Goal: Information Seeking & Learning: Learn about a topic

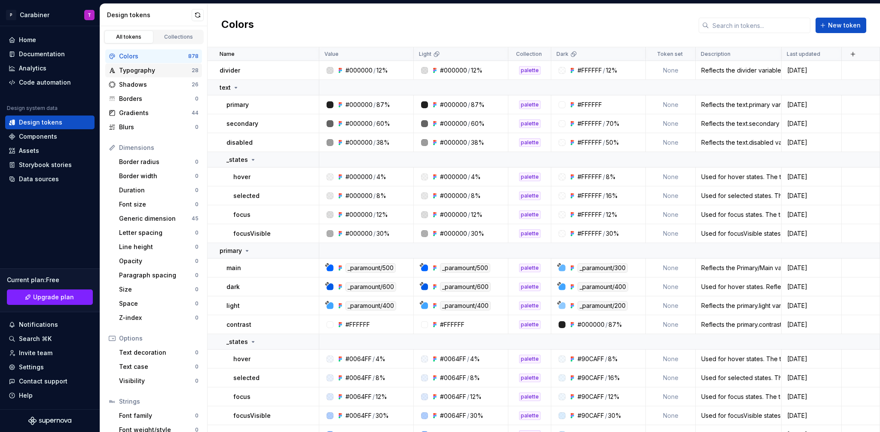
click at [142, 70] on div "Typography" at bounding box center [155, 70] width 73 height 9
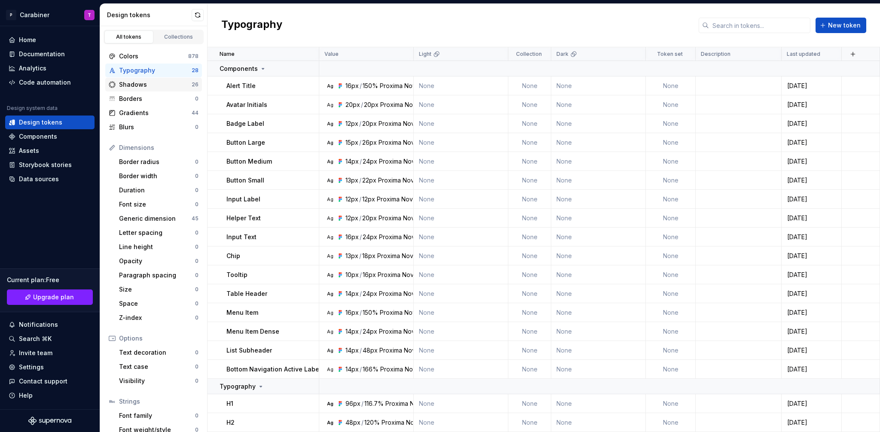
click at [137, 85] on div "Shadows" at bounding box center [155, 84] width 73 height 9
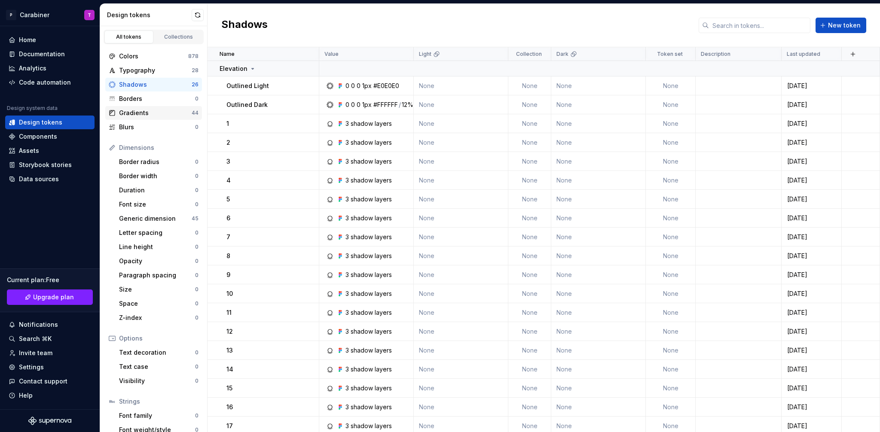
click at [129, 111] on div "Gradients" at bounding box center [155, 113] width 73 height 9
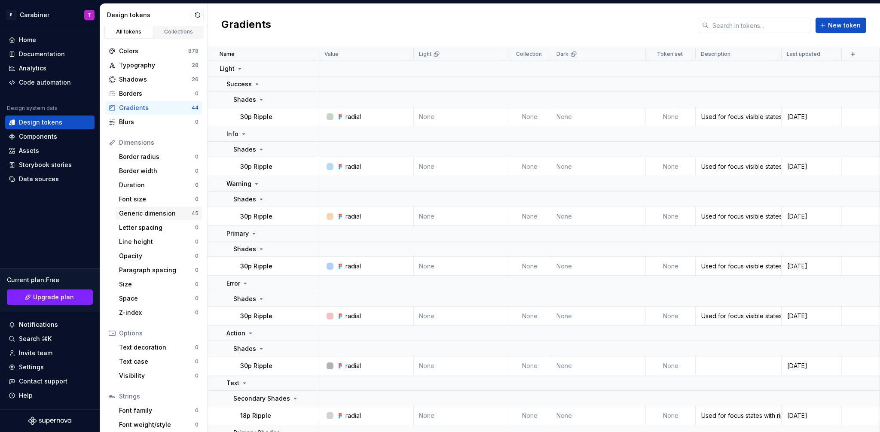
click at [136, 211] on div "Generic dimension" at bounding box center [155, 213] width 73 height 9
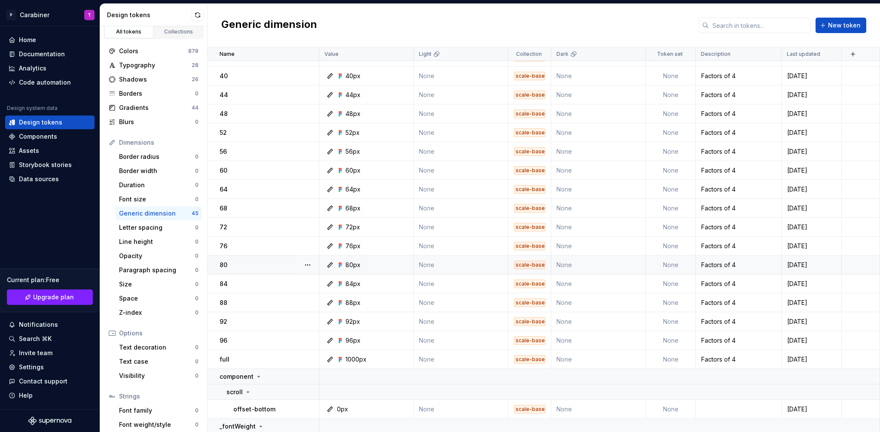
scroll to position [46, 0]
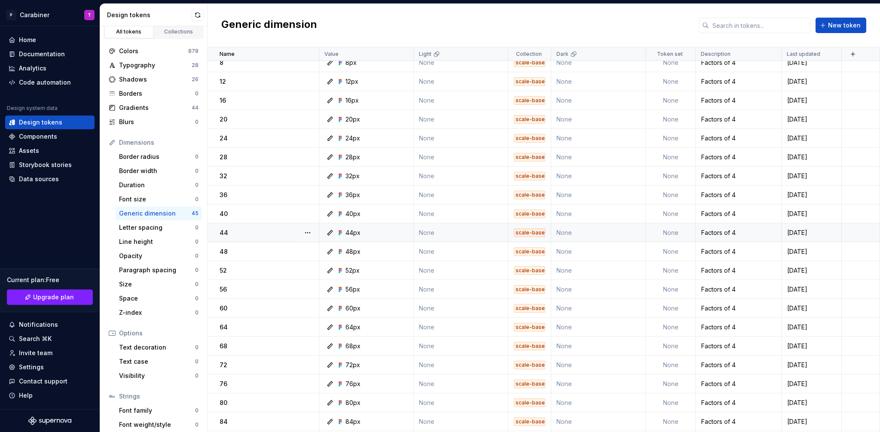
click at [528, 233] on div "scale-base 4" at bounding box center [529, 233] width 31 height 9
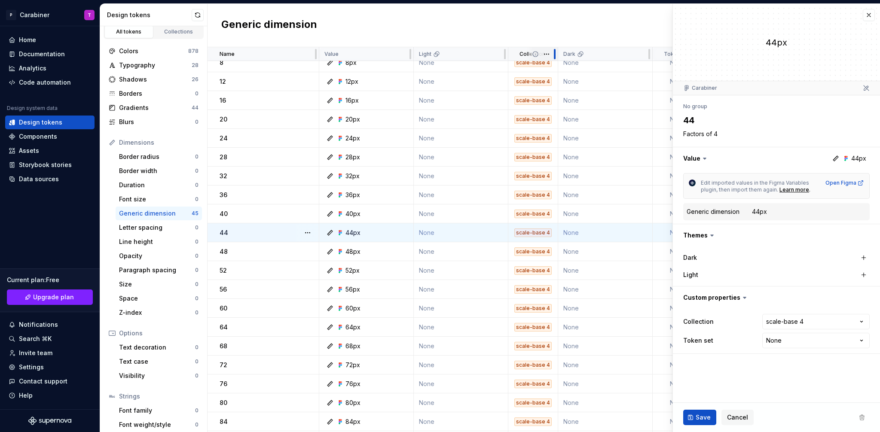
drag, startPoint x: 551, startPoint y: 53, endPoint x: 558, endPoint y: 54, distance: 6.9
click at [558, 54] on div at bounding box center [554, 54] width 7 height 14
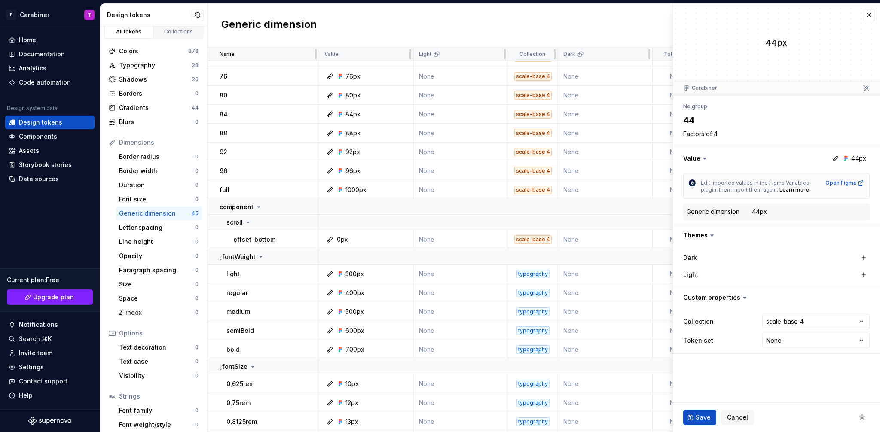
scroll to position [309, 0]
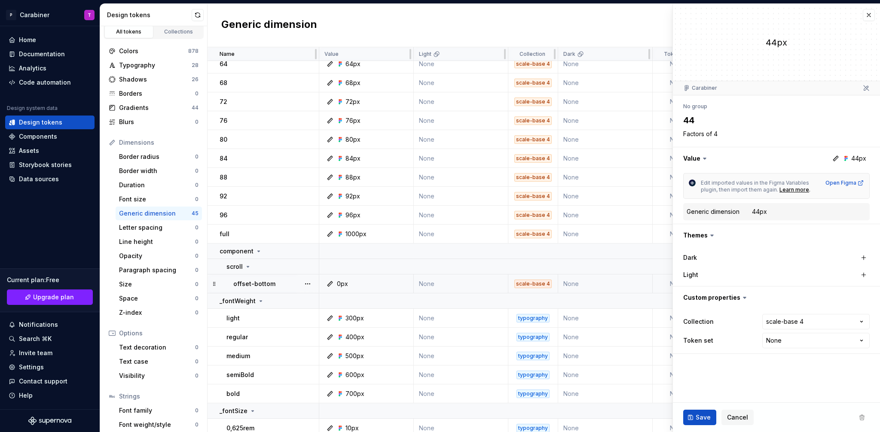
click at [529, 284] on div "scale-base 4" at bounding box center [533, 284] width 37 height 9
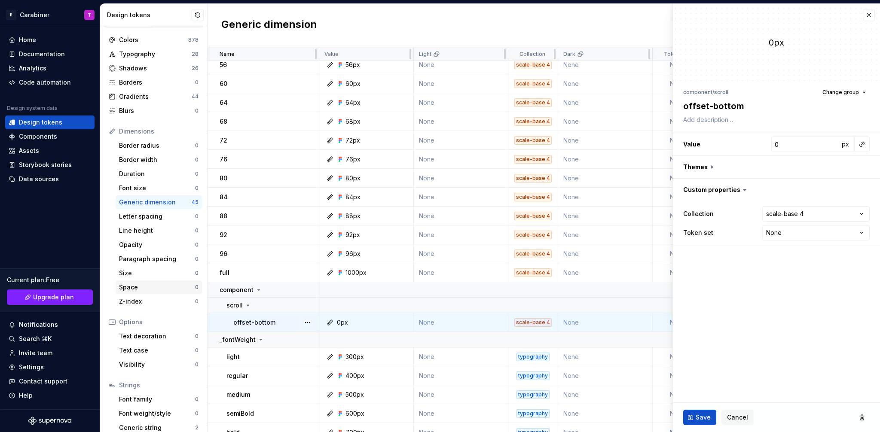
scroll to position [38, 0]
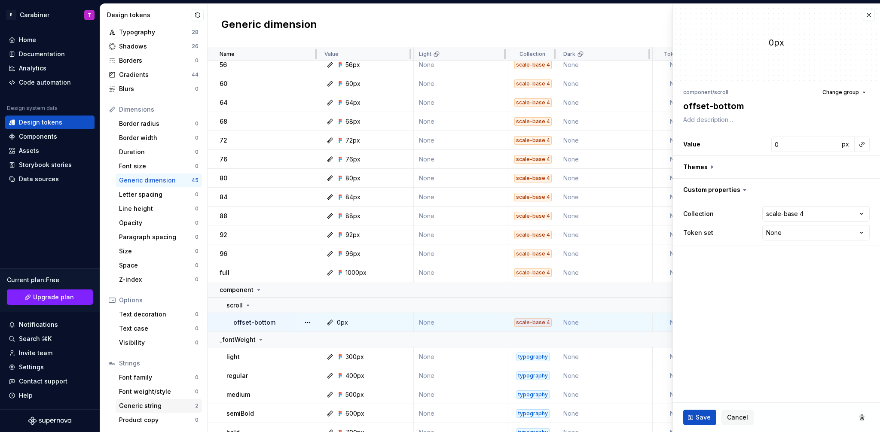
click at [142, 404] on div "Generic string" at bounding box center [157, 406] width 76 height 9
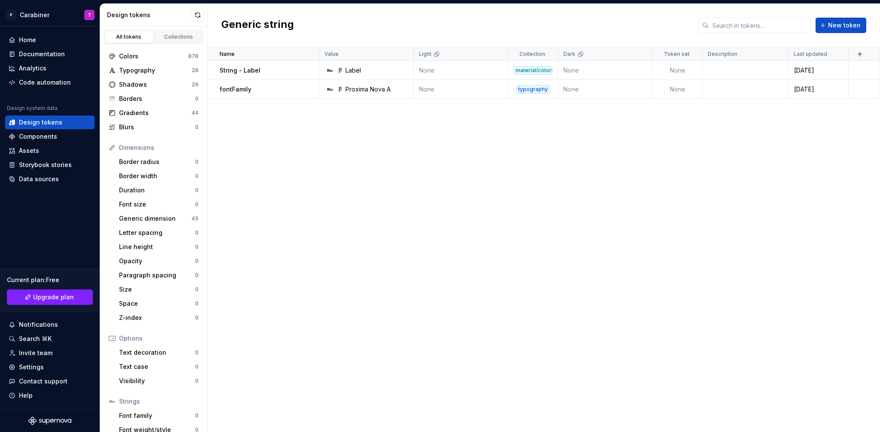
scroll to position [38, 0]
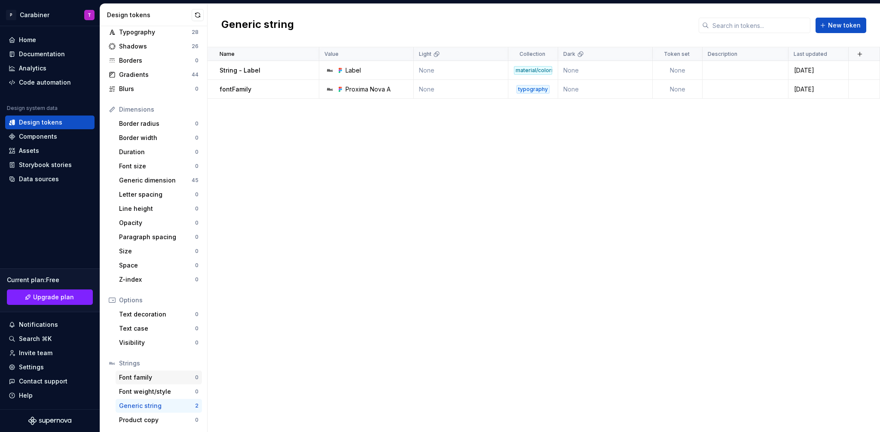
click at [143, 380] on div "Font family" at bounding box center [157, 378] width 76 height 9
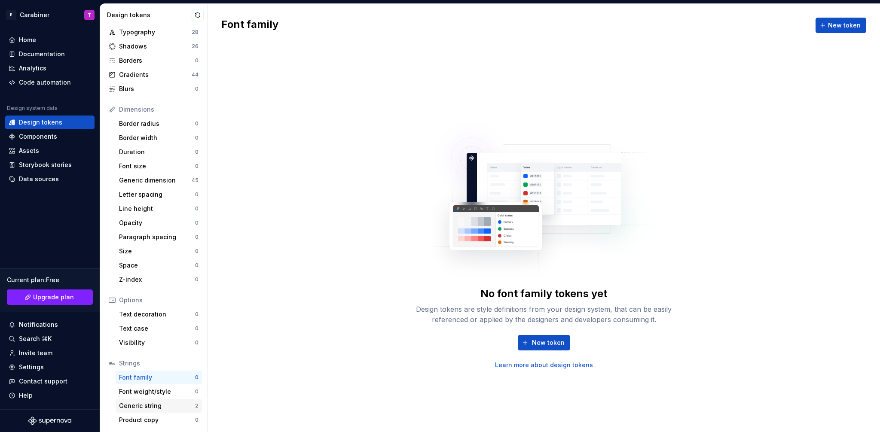
click at [139, 407] on div "Generic string" at bounding box center [157, 406] width 76 height 9
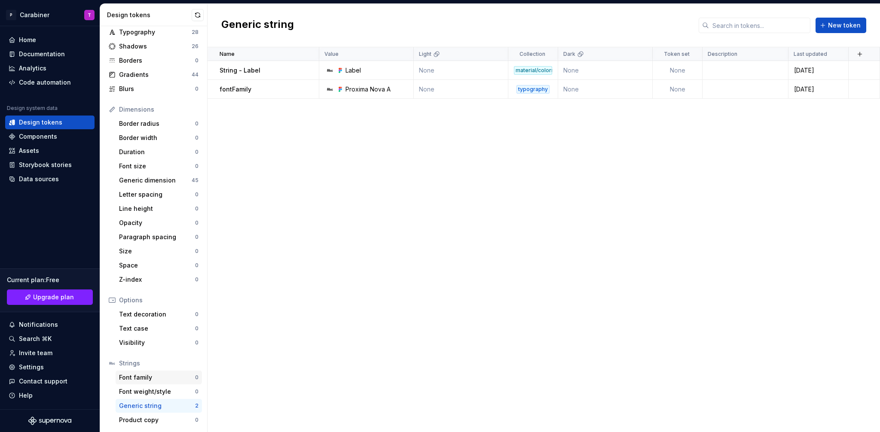
click at [139, 376] on div "Font family" at bounding box center [157, 378] width 76 height 9
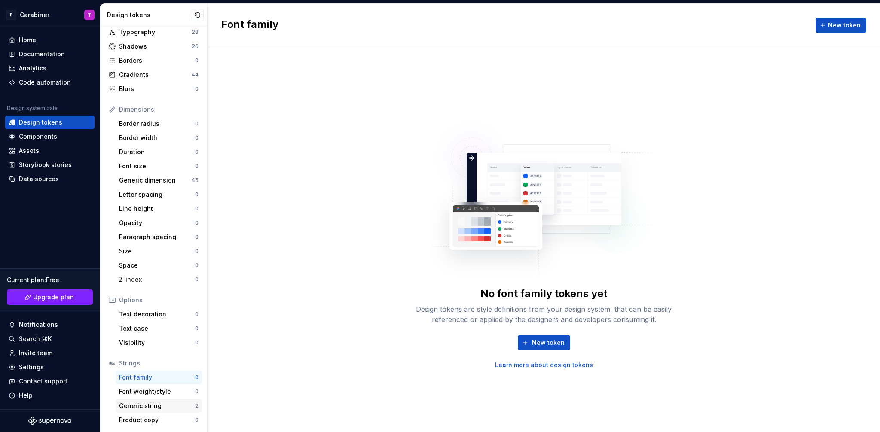
click at [151, 403] on div "Generic string" at bounding box center [157, 406] width 76 height 9
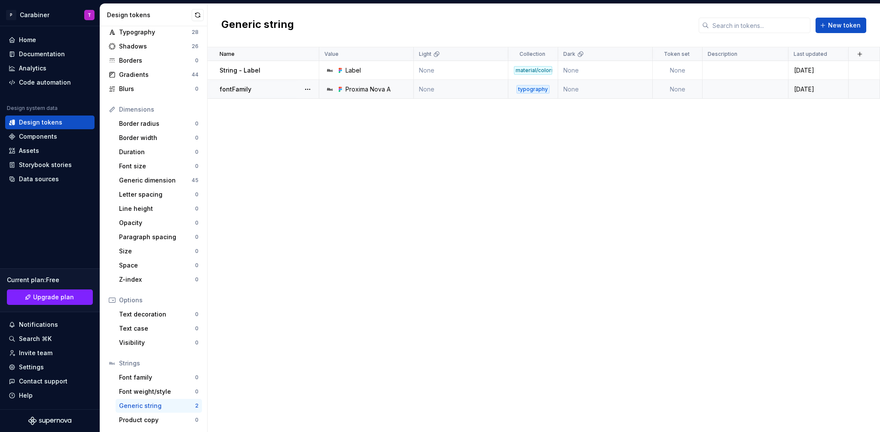
click at [263, 89] on div "fontFamily" at bounding box center [269, 89] width 99 height 9
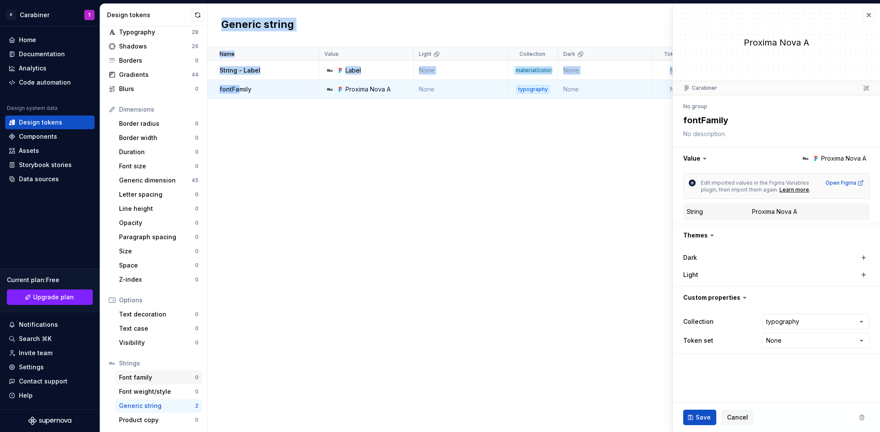
drag, startPoint x: 239, startPoint y: 88, endPoint x: 131, endPoint y: 378, distance: 309.8
click at [131, 378] on div "Design tokens All tokens Collections Colors 878 Typography 28 Shadows 26 Border…" at bounding box center [490, 218] width 780 height 429
click at [272, 92] on div "fontFamily" at bounding box center [269, 89] width 99 height 9
click at [306, 90] on button "button" at bounding box center [308, 89] width 12 height 12
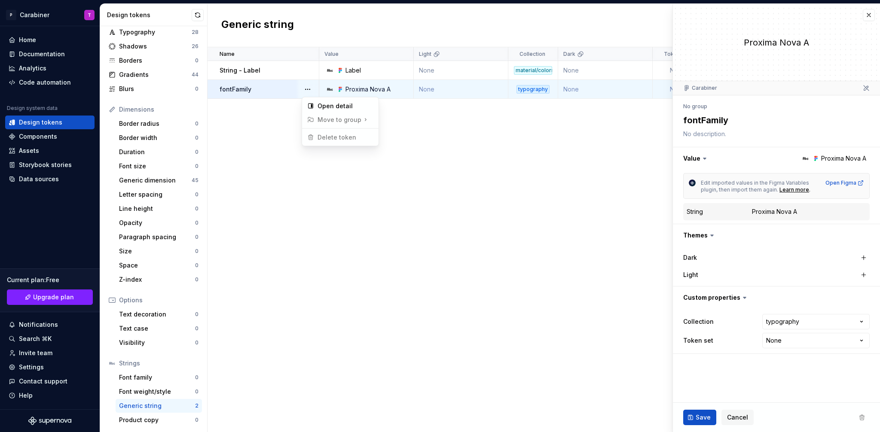
type textarea "*"
click at [285, 94] on html "P Carabiner T Home Documentation Analytics Code automation Design system data D…" at bounding box center [440, 216] width 880 height 432
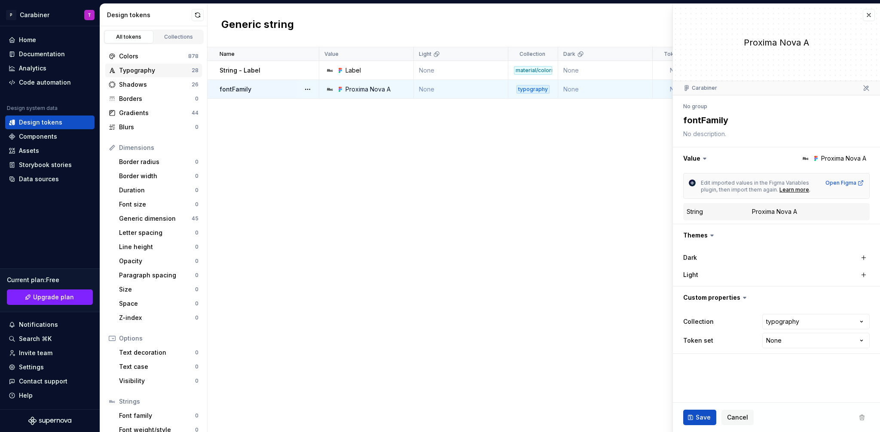
click at [135, 70] on div "Typography" at bounding box center [155, 70] width 73 height 9
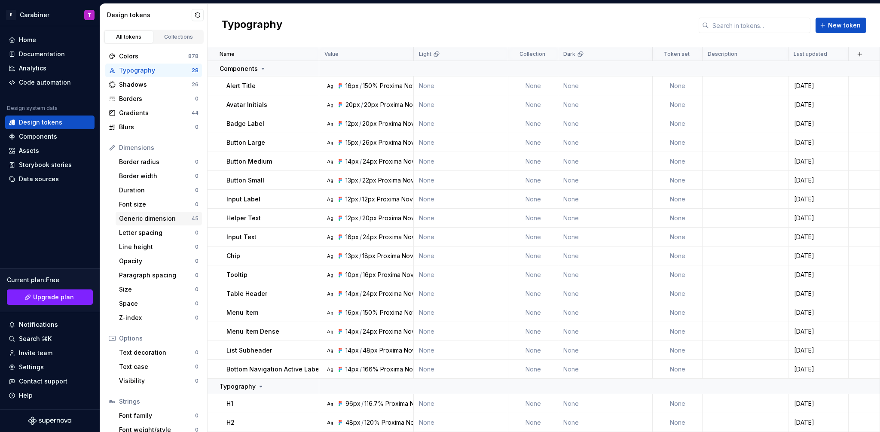
click at [140, 219] on div "Generic dimension" at bounding box center [155, 218] width 73 height 9
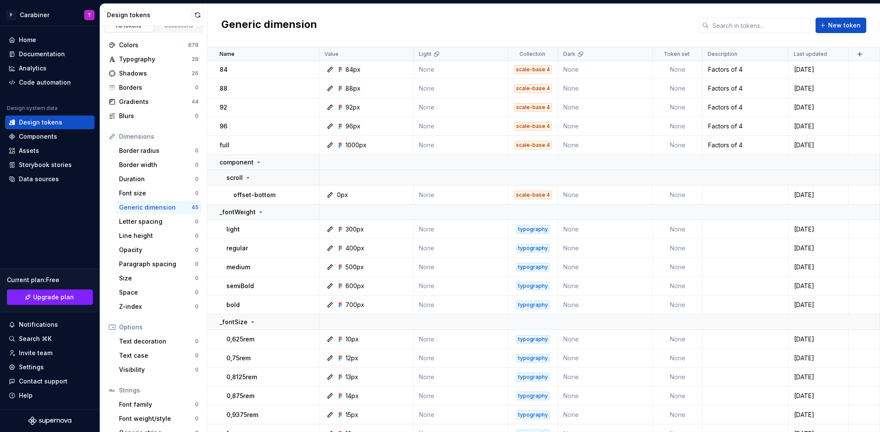
scroll to position [38, 0]
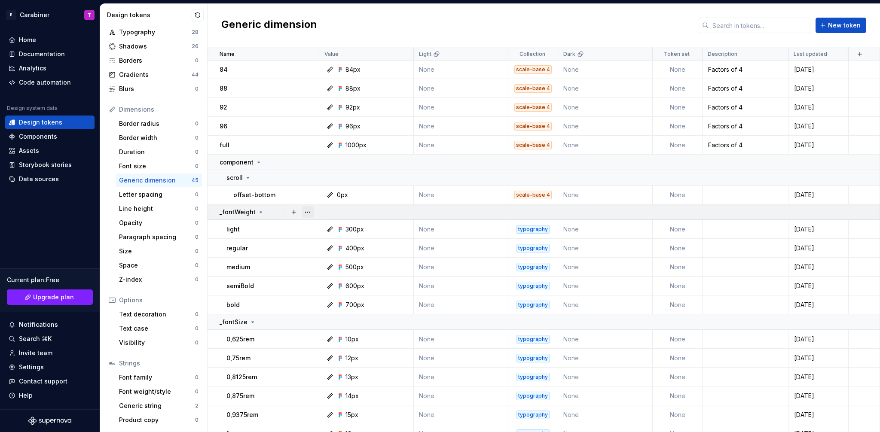
click at [309, 211] on button "button" at bounding box center [308, 212] width 12 height 12
click at [310, 211] on button "button" at bounding box center [308, 212] width 12 height 12
click at [339, 210] on html "P Carabiner T Home Documentation Analytics Code automation Design system data D…" at bounding box center [440, 216] width 880 height 432
click at [215, 211] on td "_fontWeight" at bounding box center [264, 212] width 112 height 15
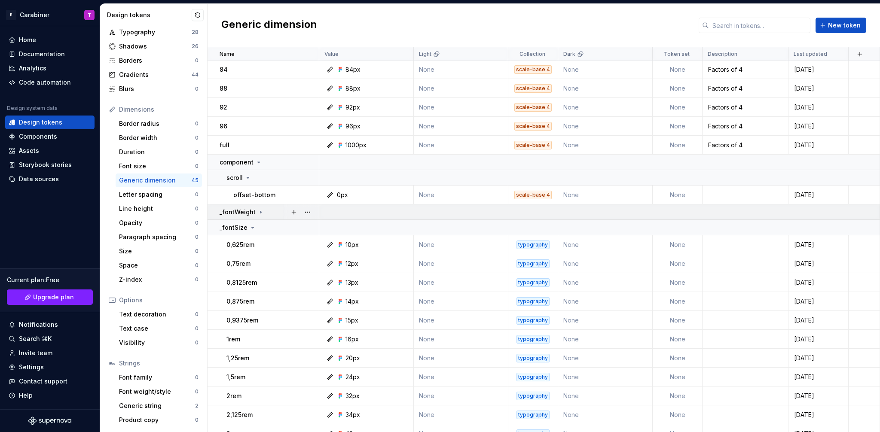
click at [215, 211] on td "_fontWeight" at bounding box center [264, 212] width 112 height 15
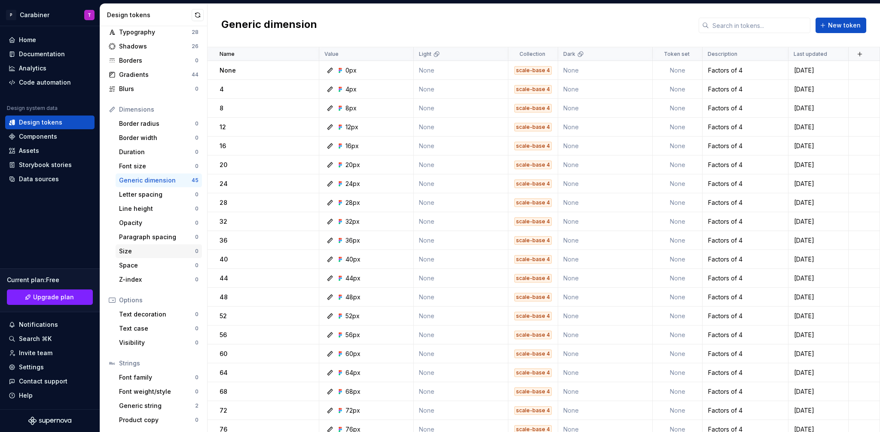
scroll to position [0, 0]
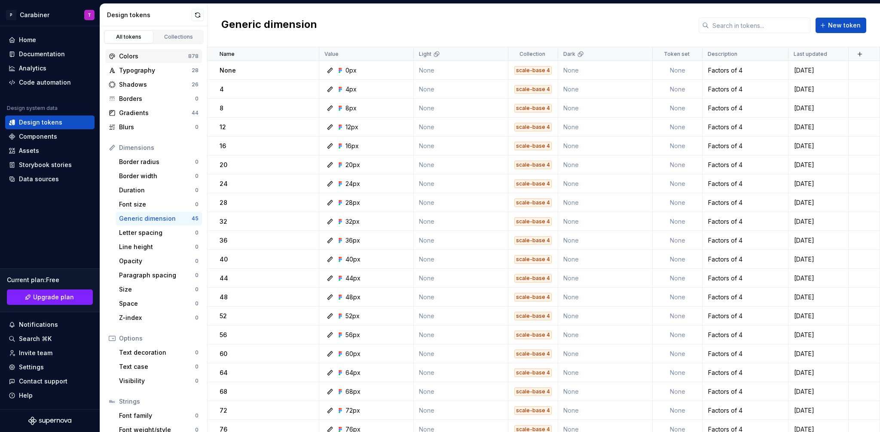
click at [136, 58] on div "Colors" at bounding box center [153, 56] width 69 height 9
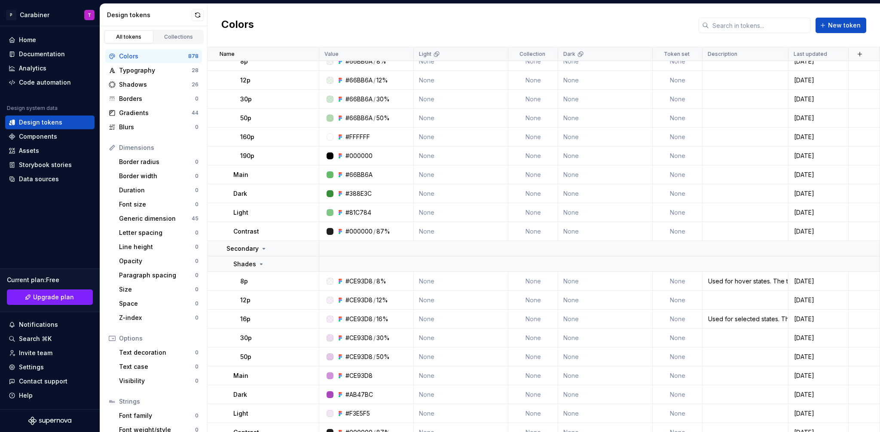
scroll to position [12658, 0]
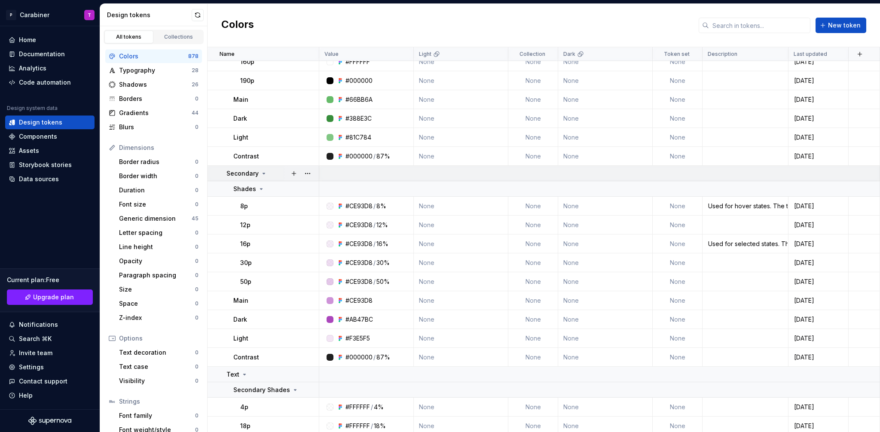
click at [266, 173] on icon at bounding box center [263, 173] width 7 height 7
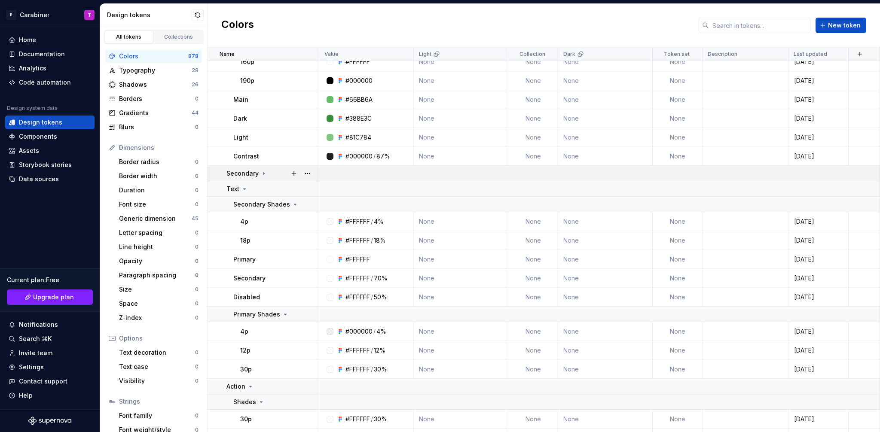
click at [264, 174] on icon at bounding box center [263, 173] width 7 height 7
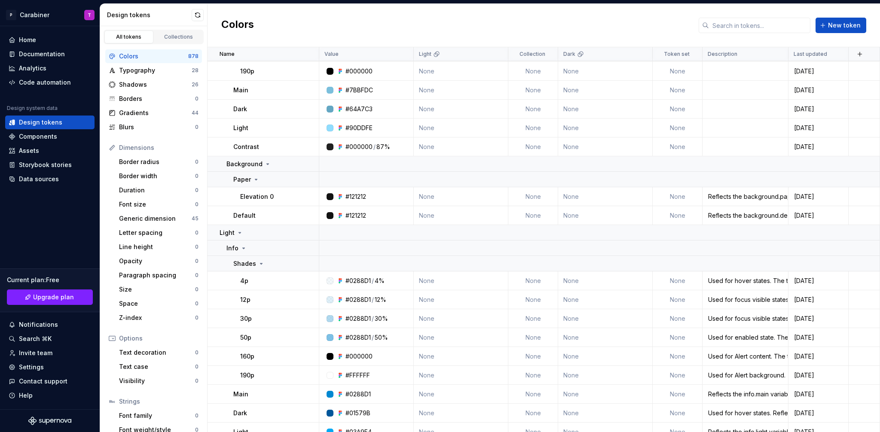
scroll to position [13494, 0]
